Goal: Information Seeking & Learning: Find specific fact

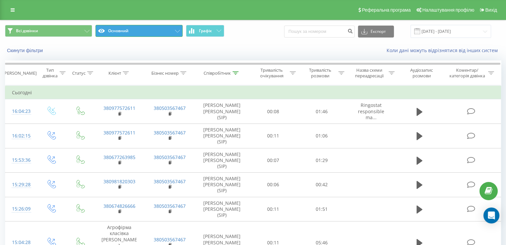
click at [167, 31] on button "Основний" at bounding box center [138, 31] width 87 height 12
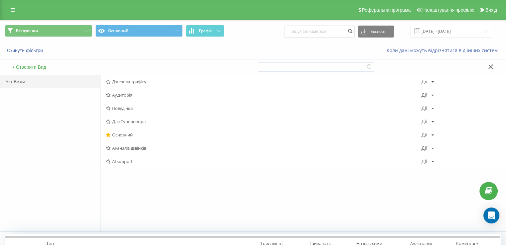
click at [133, 148] on span "AI-аналіз дзвінків" at bounding box center [263, 148] width 315 height 5
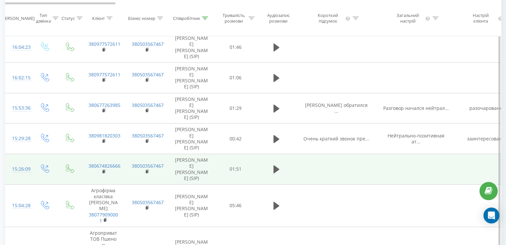
scroll to position [69, 0]
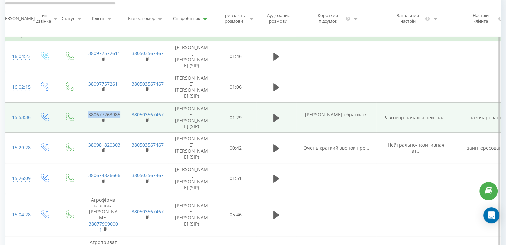
copy td "380677263985"
drag, startPoint x: 128, startPoint y: 92, endPoint x: 88, endPoint y: 93, distance: 39.9
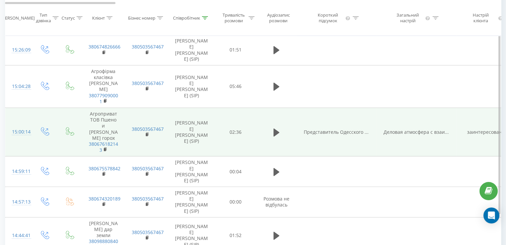
scroll to position [0, 0]
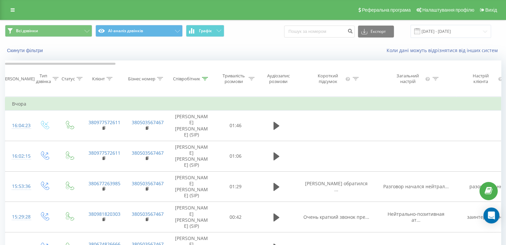
click at [206, 80] on icon at bounding box center [205, 78] width 6 height 3
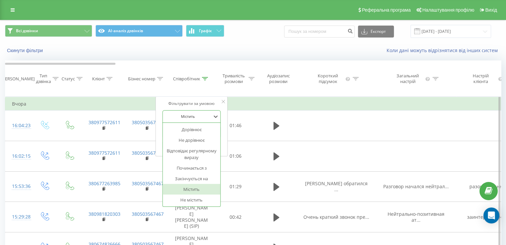
click at [204, 119] on div at bounding box center [187, 116] width 47 height 6
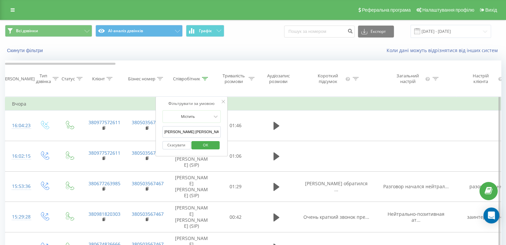
click at [187, 137] on input "[PERSON_NAME] [PERSON_NAME]" at bounding box center [191, 132] width 58 height 12
click at [178, 150] on button "Скасувати" at bounding box center [176, 145] width 28 height 8
